Goal: Information Seeking & Learning: Learn about a topic

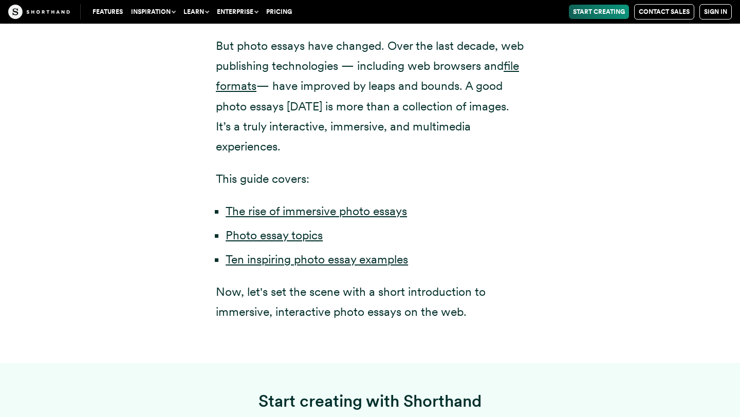
scroll to position [659, 0]
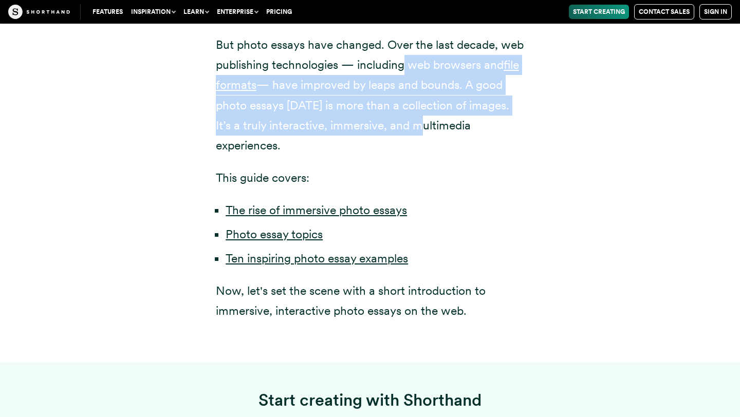
drag, startPoint x: 404, startPoint y: 54, endPoint x: 404, endPoint y: 99, distance: 44.7
click at [404, 99] on p "But photo essays have changed. Over the last decade, web publishing technologie…" at bounding box center [370, 95] width 308 height 121
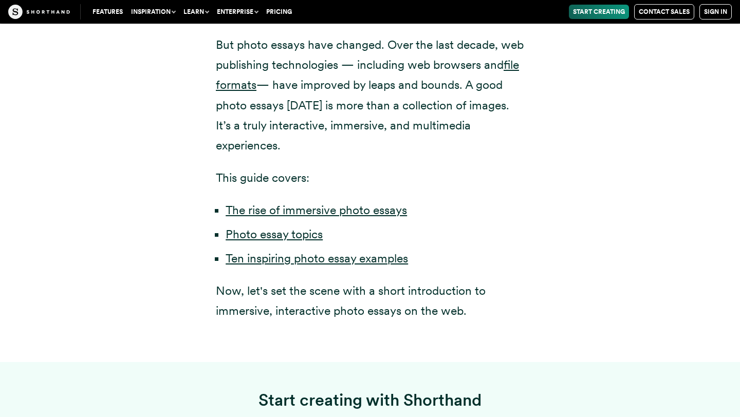
click at [404, 99] on p "But photo essays have changed. Over the last decade, web publishing technologie…" at bounding box center [370, 95] width 308 height 121
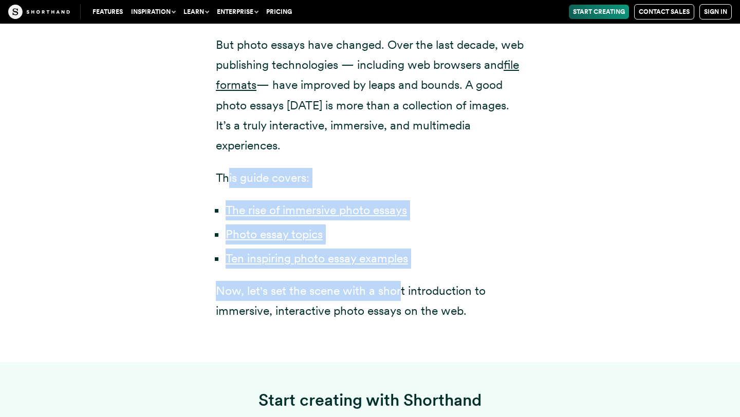
drag, startPoint x: 229, startPoint y: 142, endPoint x: 400, endPoint y: 255, distance: 205.3
click at [400, 255] on div "Photo essays are one of the most powerful forms of storytelling in the last cen…" at bounding box center [370, 54] width 308 height 534
click at [400, 281] on p "Now, let's set the scene with a short introduction to immersive, interactive ph…" at bounding box center [370, 301] width 308 height 40
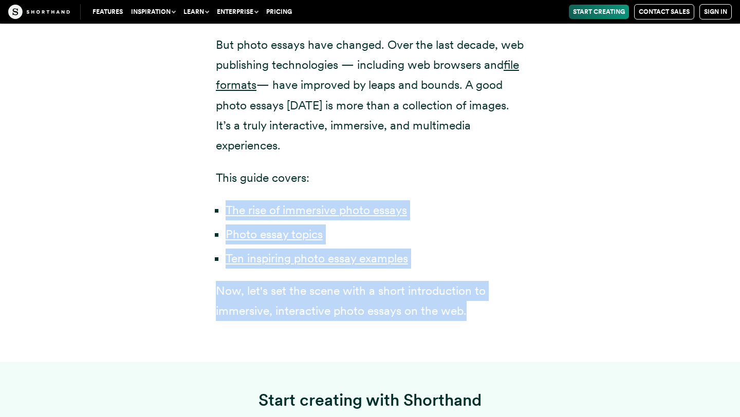
drag, startPoint x: 405, startPoint y: 285, endPoint x: 323, endPoint y: 132, distance: 173.5
click at [323, 133] on div "Photo essays are one of the most powerful forms of storytelling in the last cen…" at bounding box center [369, 61] width 349 height 604
click at [335, 126] on div "Photo essays are one of the most powerful forms of storytelling in the last cen…" at bounding box center [370, 54] width 308 height 534
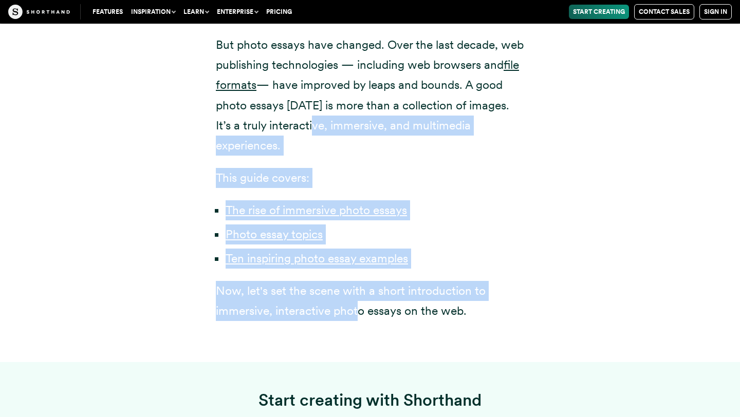
drag, startPoint x: 359, startPoint y: 273, endPoint x: 291, endPoint y: 92, distance: 192.9
click at [291, 92] on div "Photo essays are one of the most powerful forms of storytelling in the last cen…" at bounding box center [370, 54] width 308 height 534
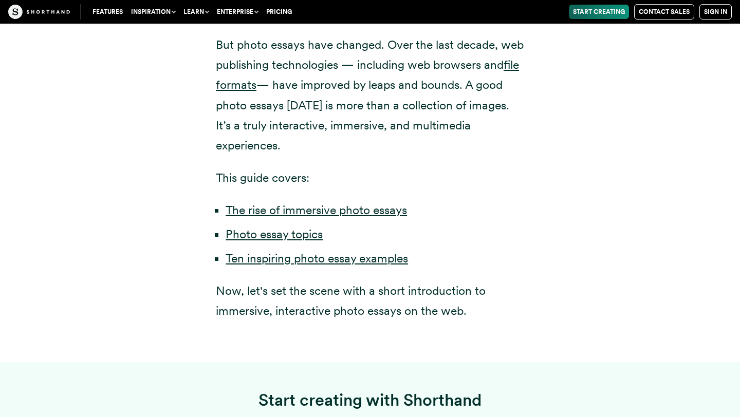
click at [314, 281] on div "Photo essays are one of the most powerful forms of storytelling in the last cen…" at bounding box center [369, 61] width 349 height 604
click at [315, 251] on link "Ten inspiring photo essay examples" at bounding box center [317, 258] width 182 height 14
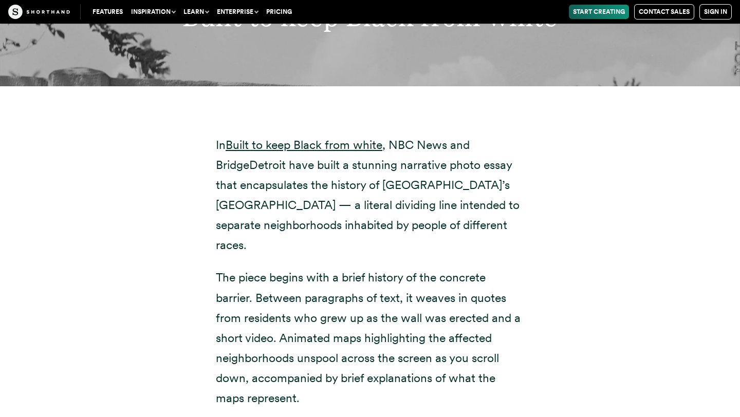
scroll to position [10739, 0]
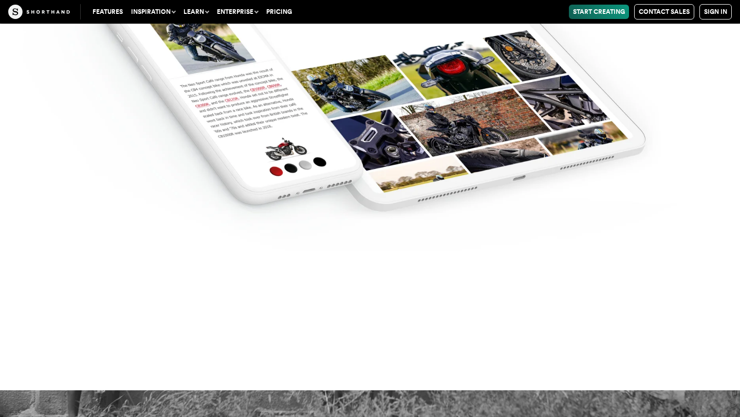
click at [654, 71] on img at bounding box center [370, 43] width 740 height 417
